Goal: Find specific page/section: Find specific page/section

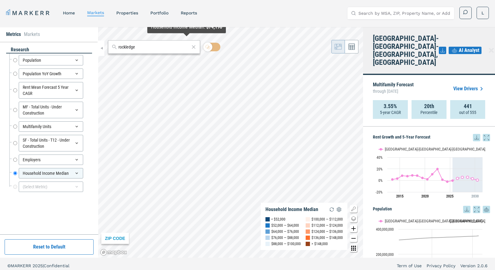
click at [163, 51] on div "rockledge" at bounding box center [154, 46] width 92 height 13
click at [200, 46] on div "rockledge ZIP CODE Household Income Median < $52,000 $52,000 — $64,000 $64,000 …" at bounding box center [230, 142] width 265 height 230
click at [194, 48] on icon at bounding box center [193, 46] width 6 height 7
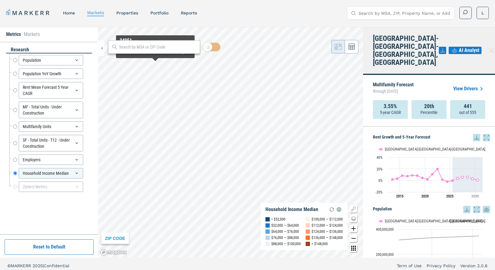
click at [147, 48] on input "text" at bounding box center [158, 47] width 78 height 6
type input "winder"
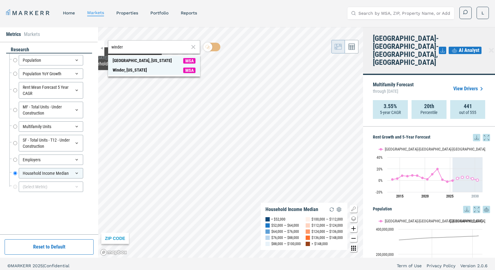
click at [126, 73] on div "Winder, [US_STATE]" at bounding box center [130, 70] width 34 height 6
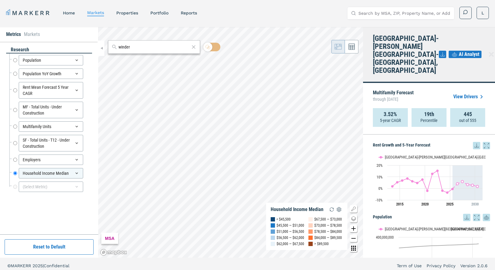
click at [140, 49] on input "winder" at bounding box center [153, 47] width 71 height 6
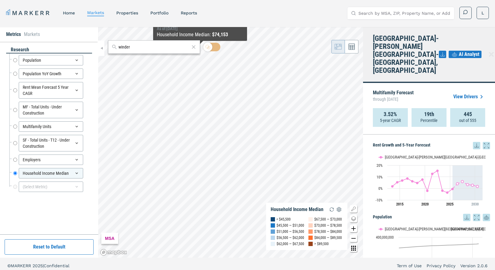
click at [190, 49] on div "winder" at bounding box center [154, 46] width 92 height 13
click at [194, 48] on icon at bounding box center [194, 47] width 4 height 4
click at [154, 48] on input "text" at bounding box center [158, 47] width 78 height 6
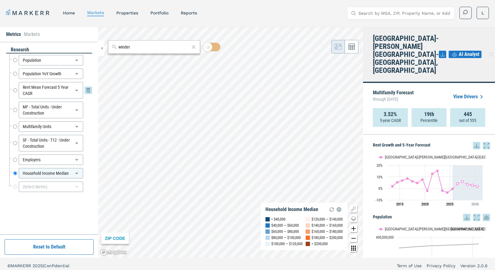
type input "winder"
click at [14, 89] on input "Rent Mean Forecast 5 Year CAGR" at bounding box center [15, 90] width 4 height 17
radio input "true"
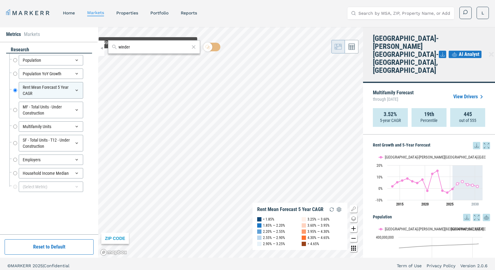
click at [141, 45] on input "winder" at bounding box center [153, 47] width 71 height 6
click at [146, 48] on input "winder" at bounding box center [153, 47] width 71 height 6
paste input "30680"
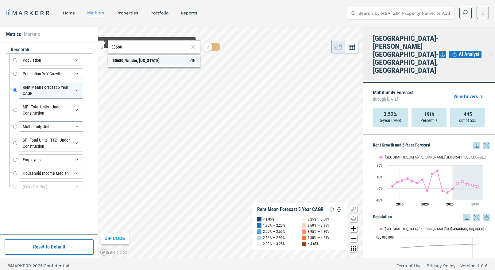
click at [146, 60] on div "30680, Winder, [US_STATE]" at bounding box center [136, 60] width 47 height 6
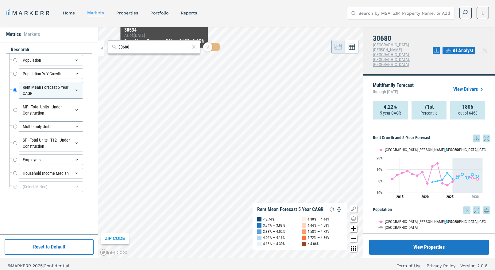
click at [169, 50] on input "30680" at bounding box center [153, 47] width 71 height 6
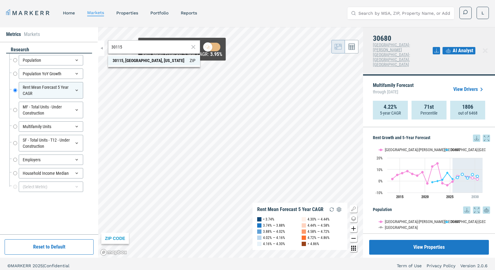
type input "30115"
click at [151, 60] on div "30115, [GEOGRAPHIC_DATA], [US_STATE]" at bounding box center [149, 60] width 72 height 6
